Goal: Task Accomplishment & Management: Complete application form

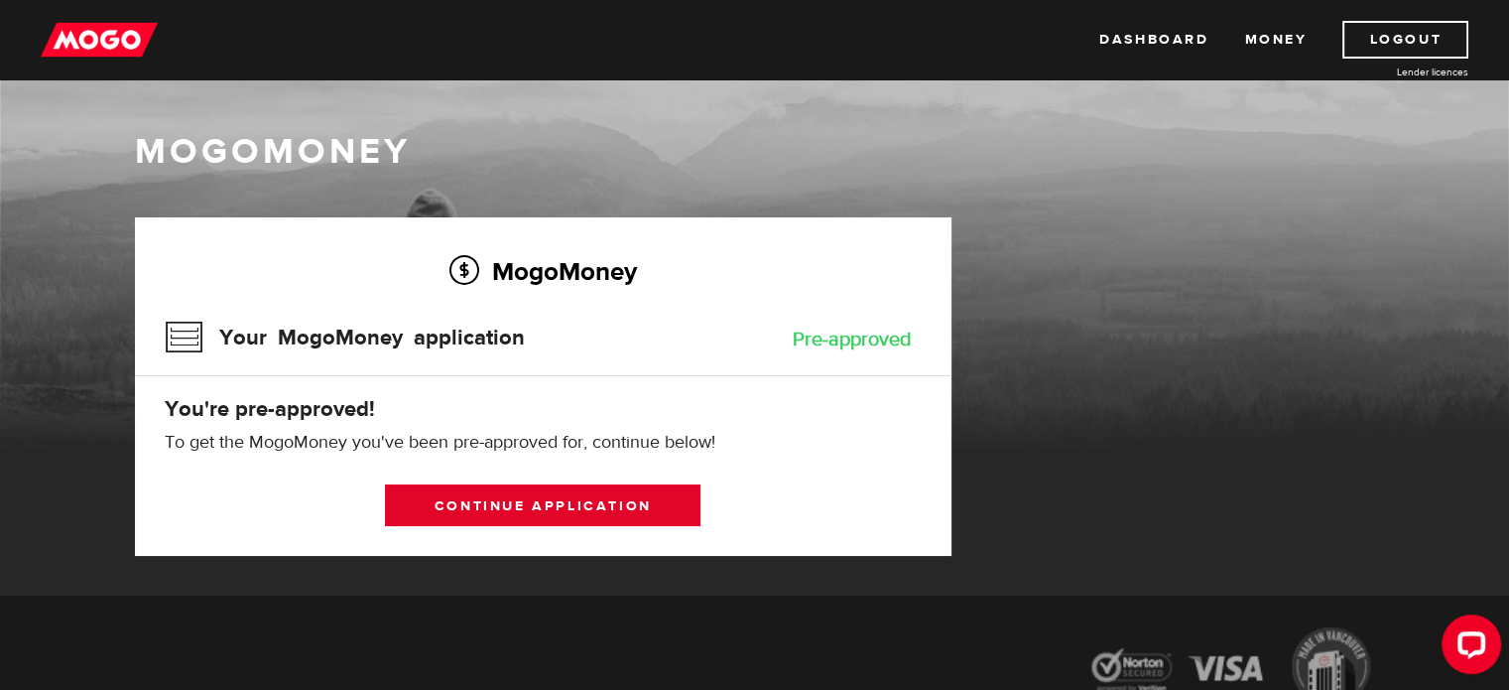
click at [543, 507] on link "Continue application" at bounding box center [542, 505] width 315 height 42
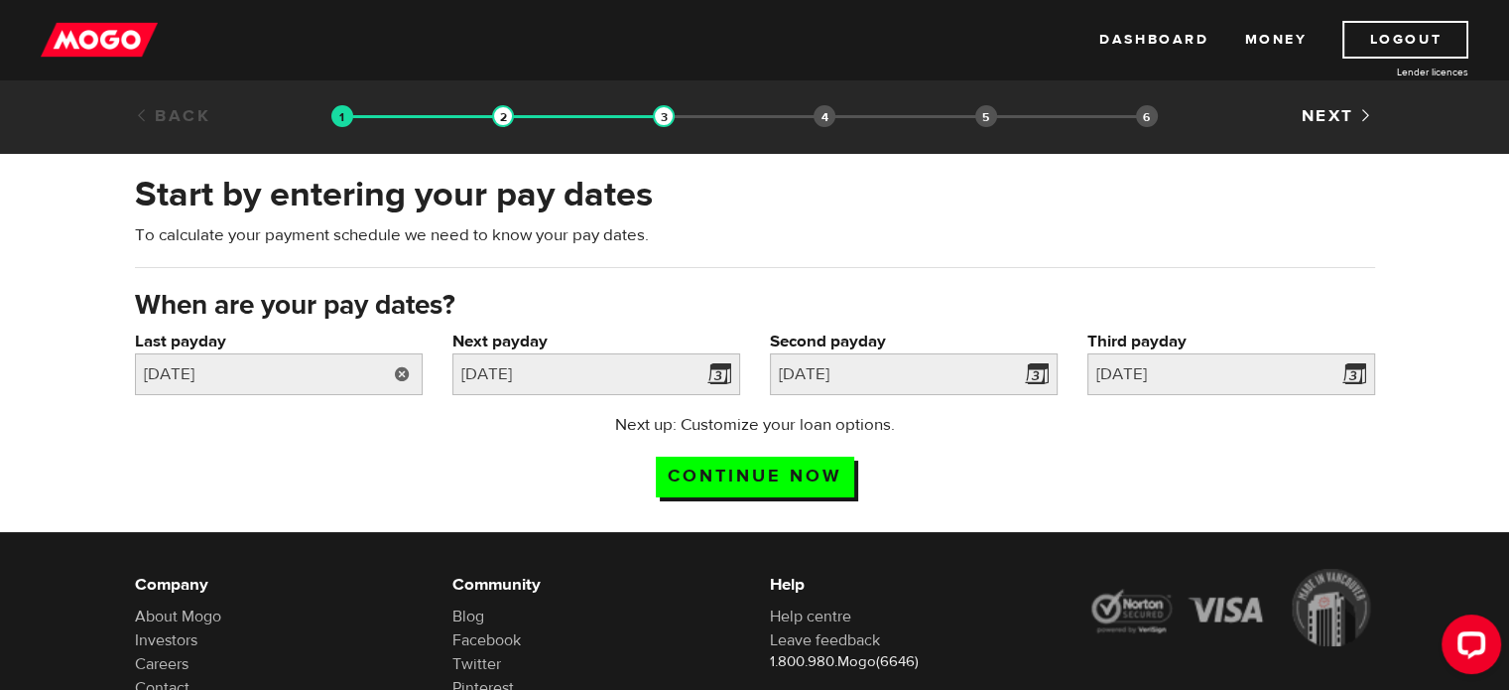
click at [397, 375] on link at bounding box center [402, 374] width 41 height 42
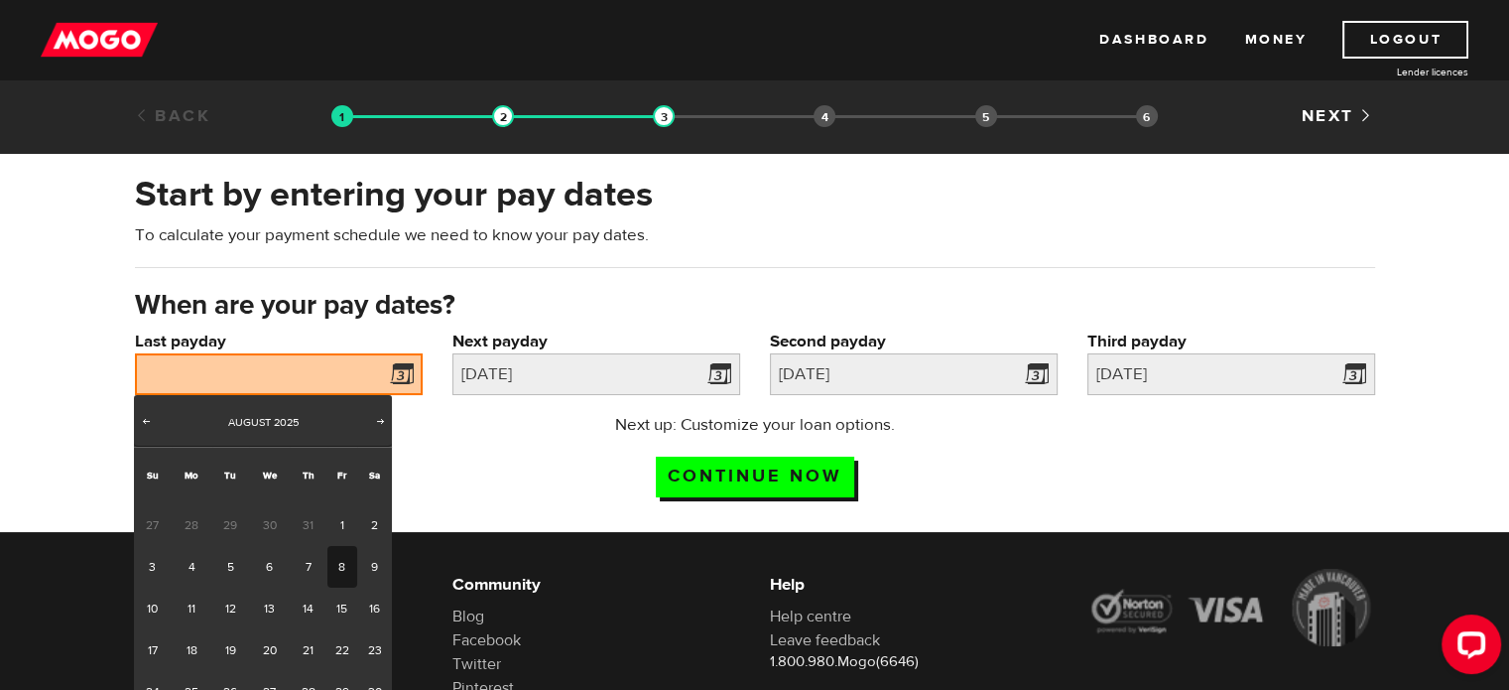
click at [337, 575] on link "8" at bounding box center [342, 567] width 31 height 42
type input "2025/08/08"
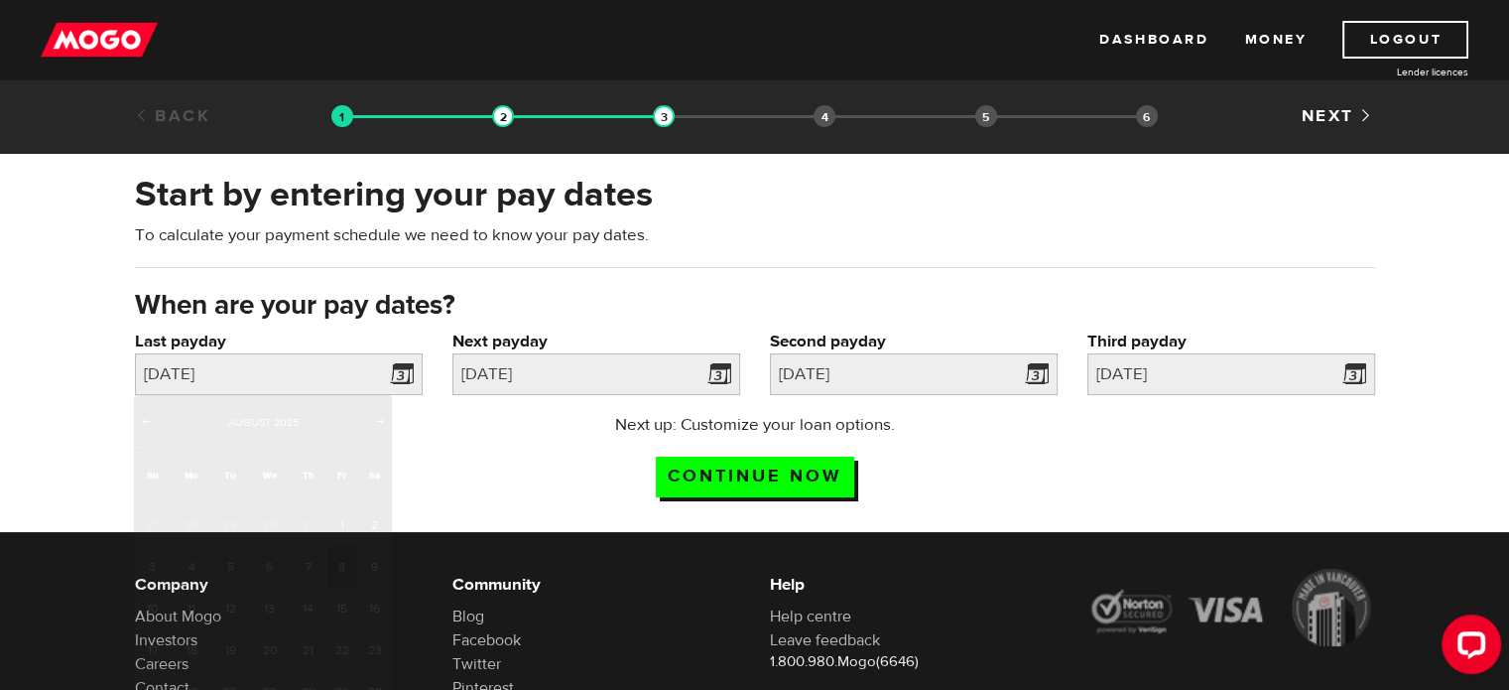
click at [337, 575] on body "Dashboard Money Logout Lender licences STEP 1 Loan approval Loan select Funding…" at bounding box center [754, 345] width 1509 height 690
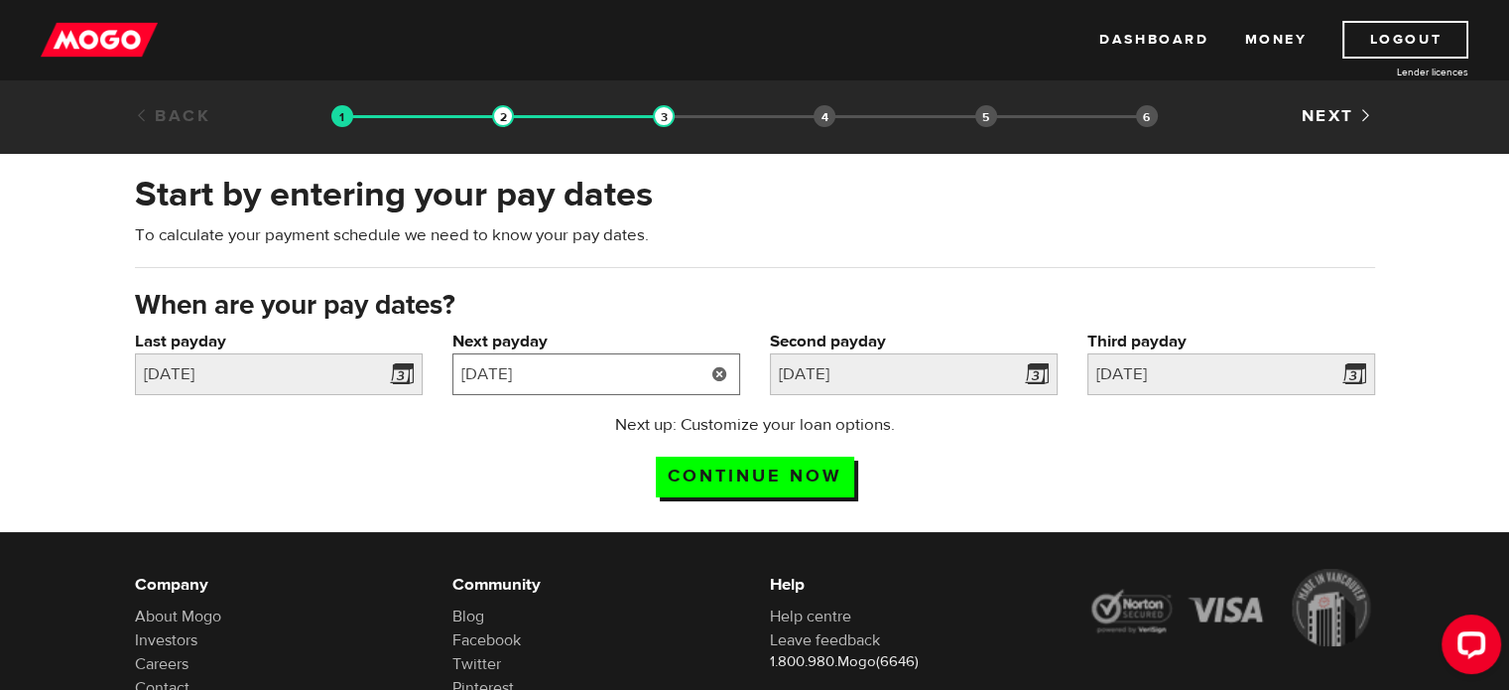
click at [607, 382] on input "2025/08/08" at bounding box center [596, 374] width 288 height 42
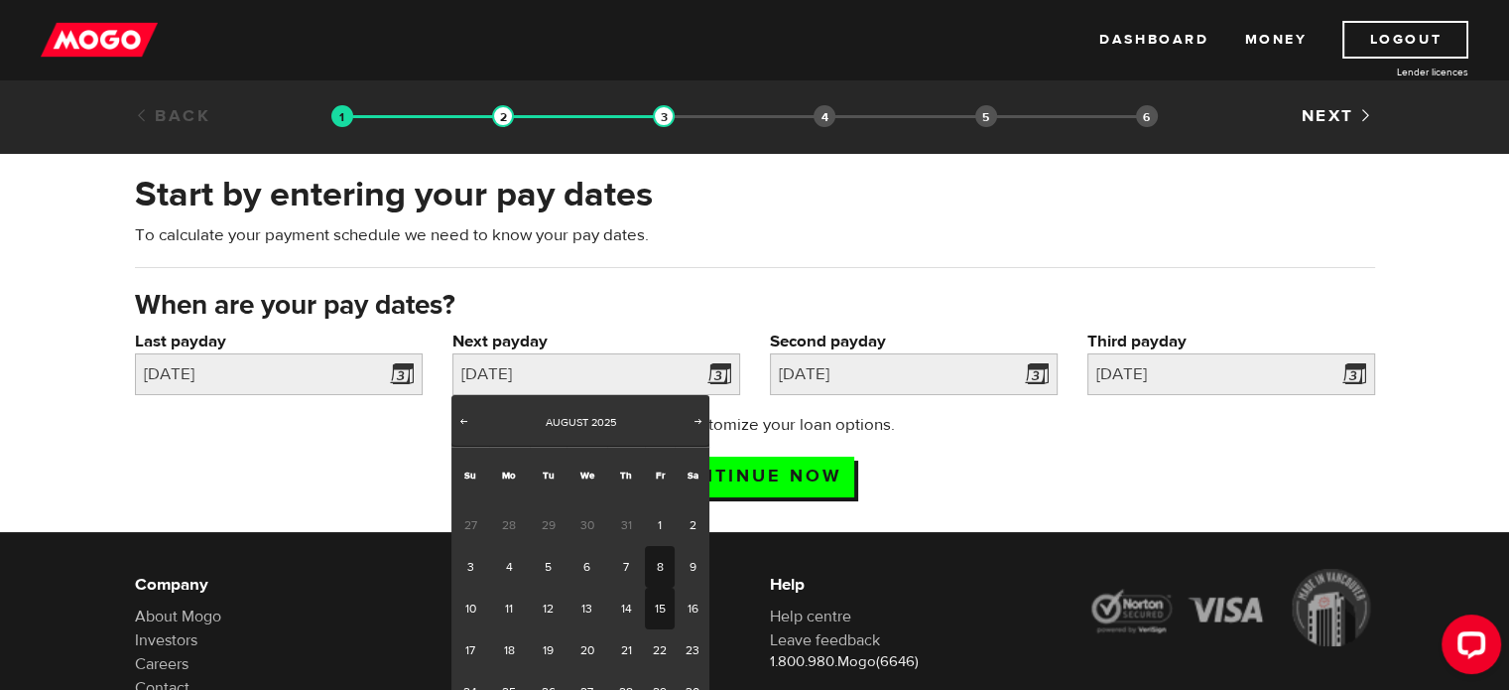
click at [660, 597] on link "15" at bounding box center [660, 608] width 31 height 42
type input "2025/08/15"
type input "2025/8/22"
type input "2025/8/29"
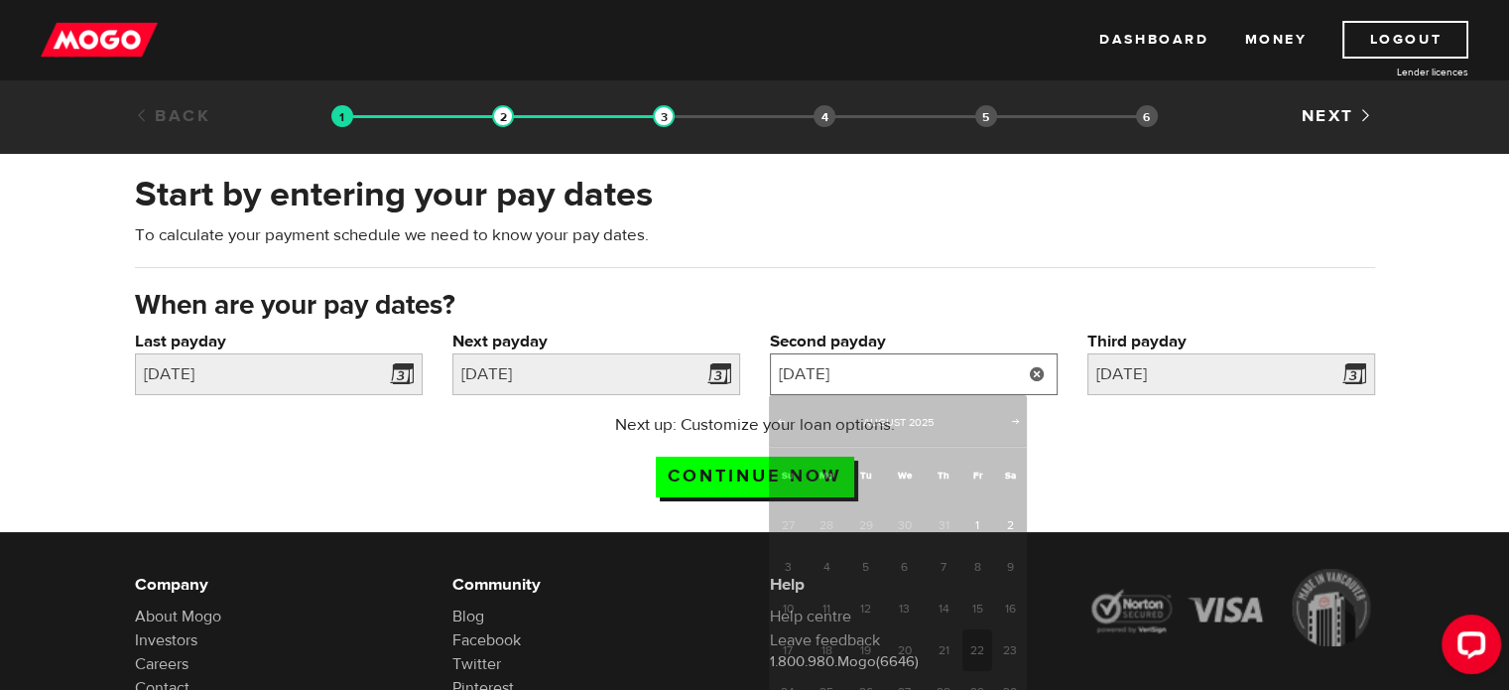
click at [861, 367] on input "2025/8/22" at bounding box center [914, 374] width 288 height 42
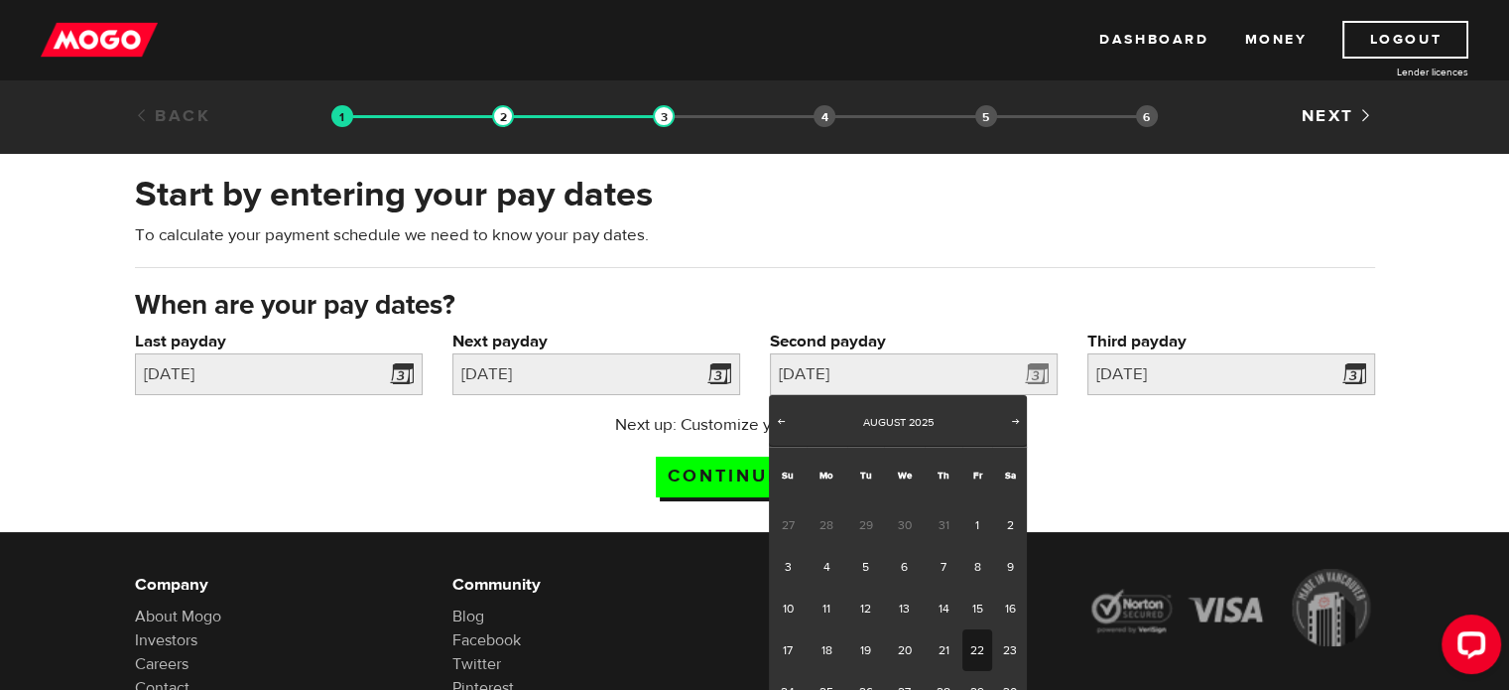
click at [976, 654] on link "22" at bounding box center [977, 650] width 31 height 42
type input "2025/08/22"
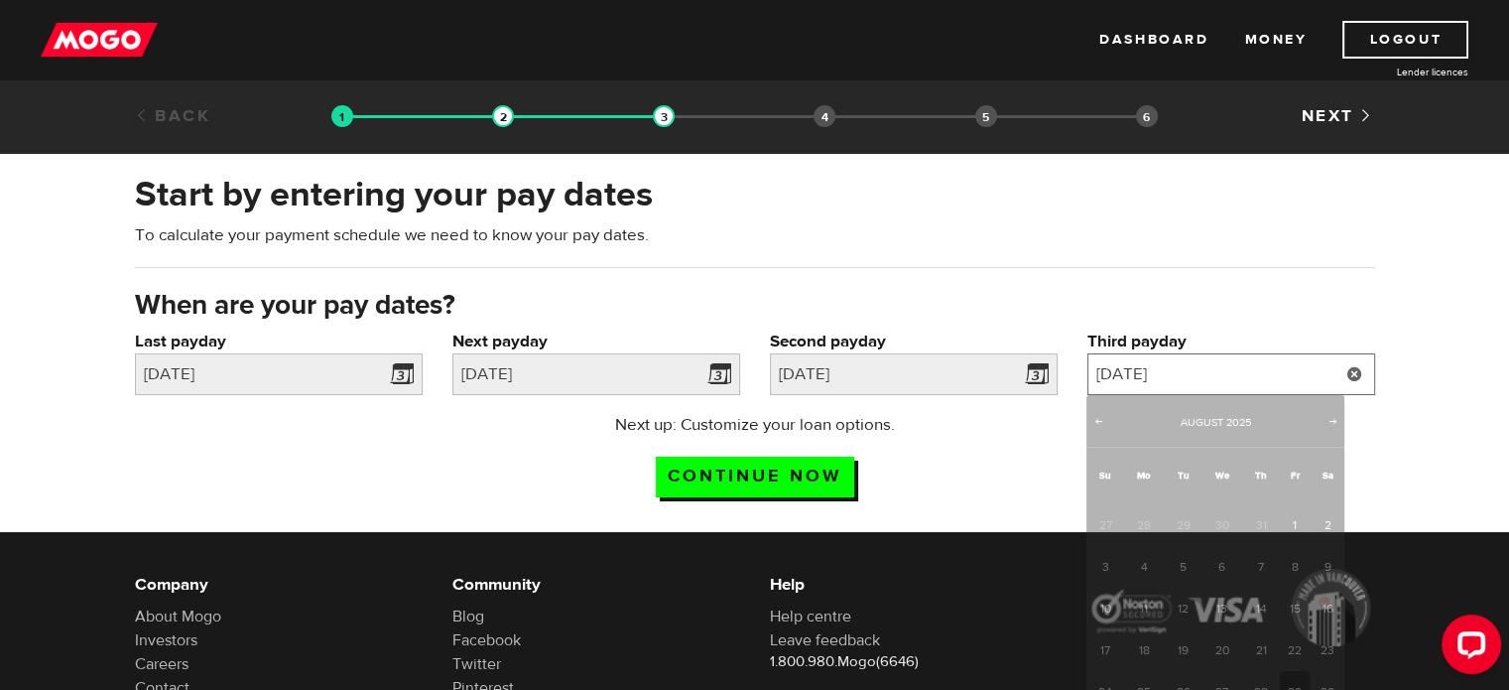
click at [1210, 377] on input "2025/8/29" at bounding box center [1231, 374] width 288 height 42
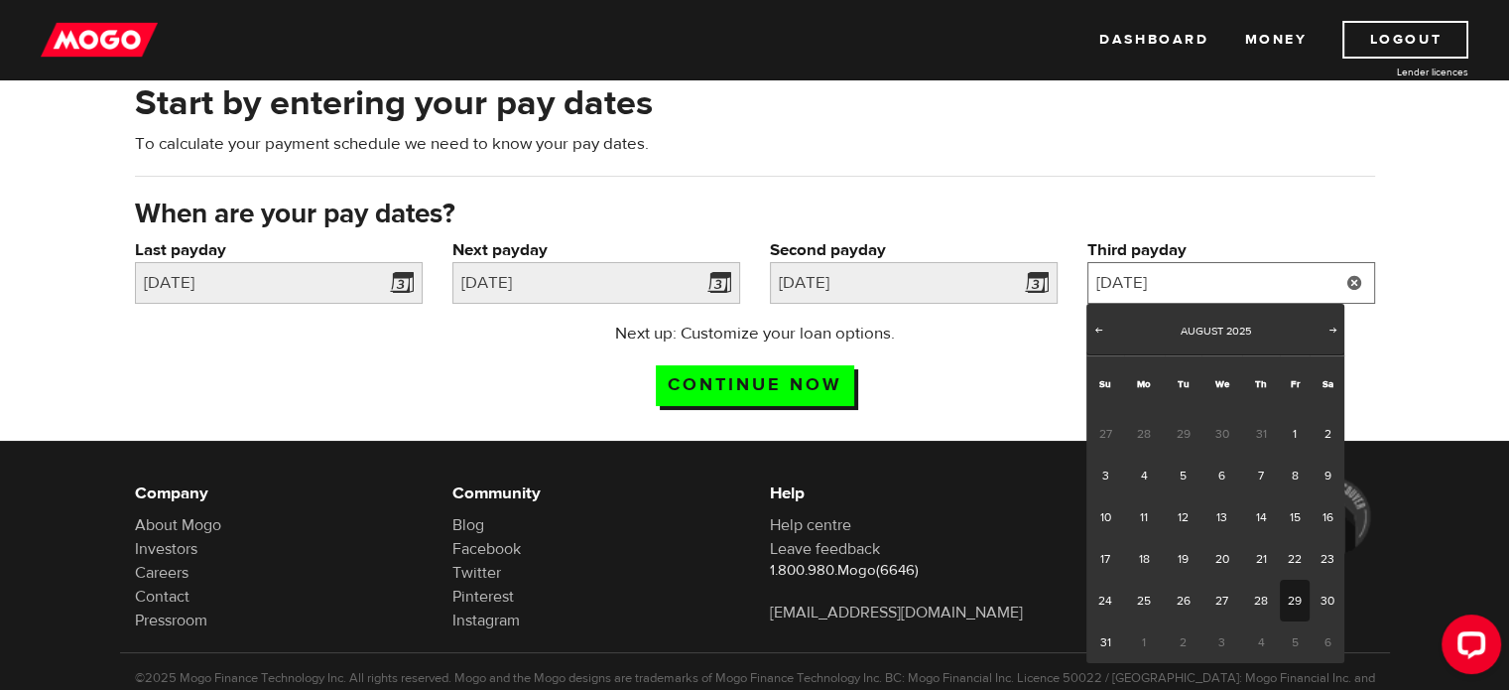
scroll to position [99, 0]
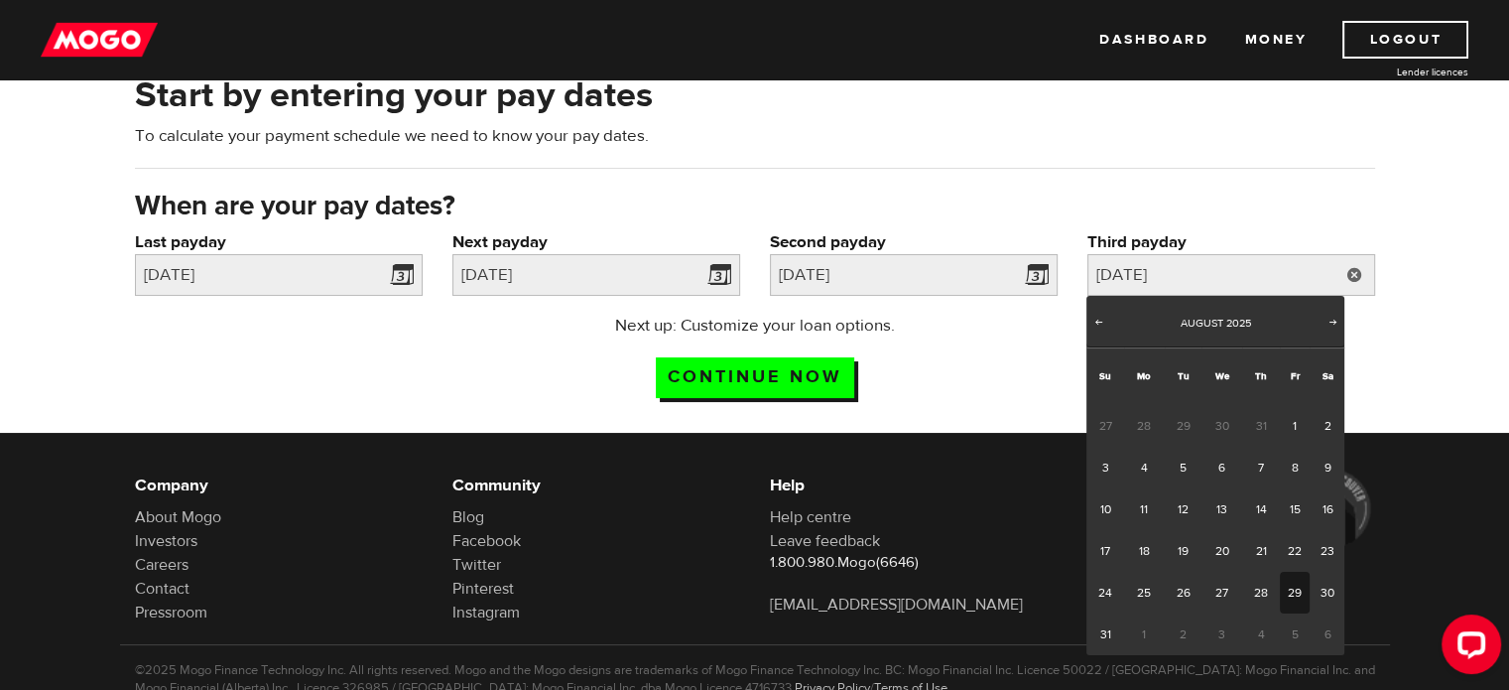
click at [1440, 392] on div "Start by entering your pay dates To calculate your payment schedule we need to …" at bounding box center [754, 242] width 1509 height 381
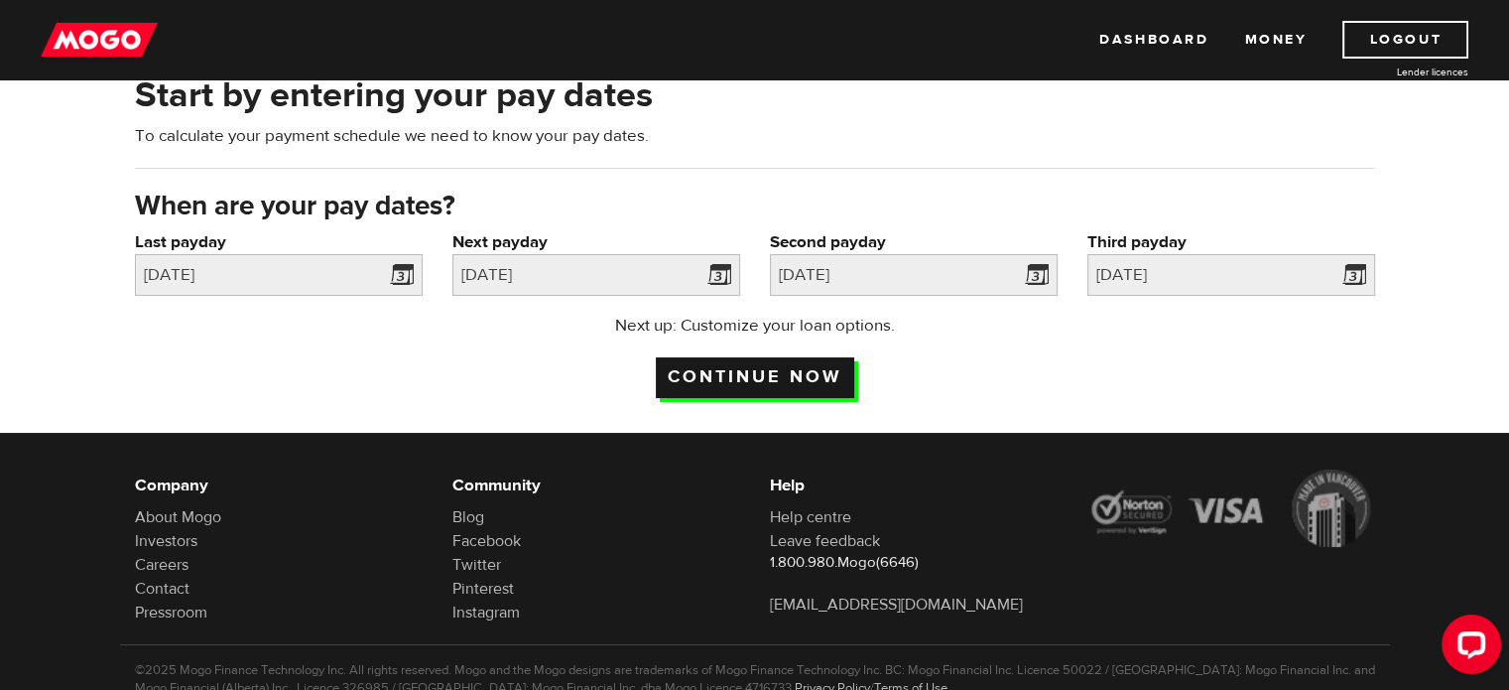
click at [792, 361] on input "Continue now" at bounding box center [755, 377] width 198 height 41
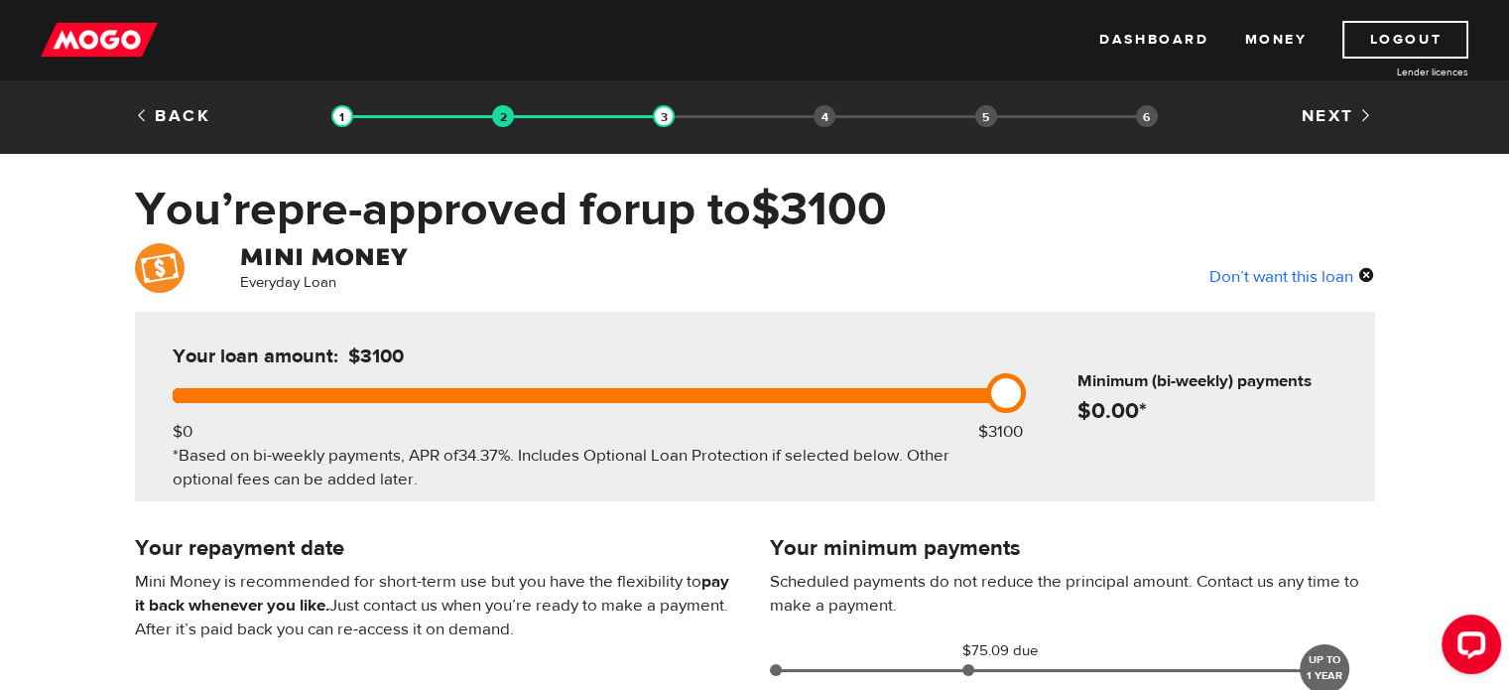
click at [491, 471] on div "*Based on bi-weekly payments, APR of 34.37% . Includes Optional Loan Protection…" at bounding box center [585, 467] width 825 height 48
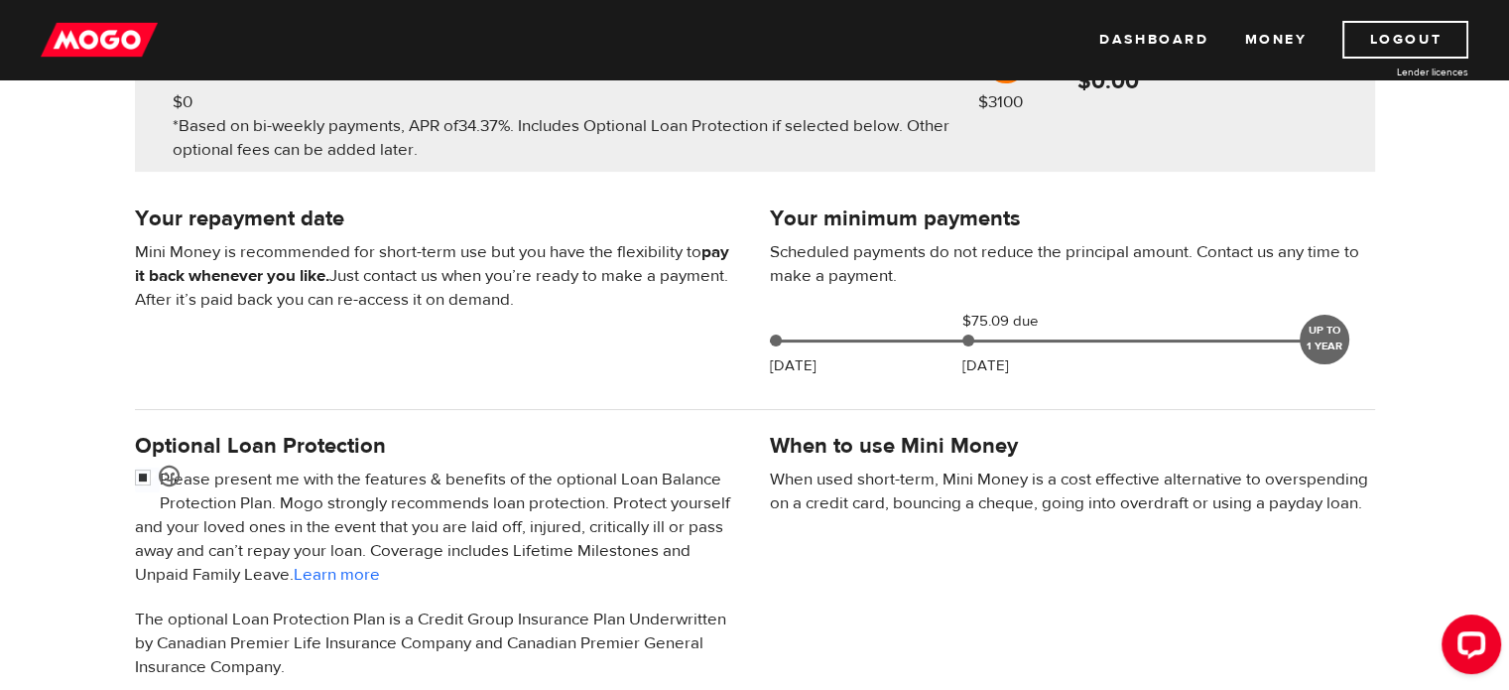
scroll to position [99, 0]
